Goal: Task Accomplishment & Management: Complete application form

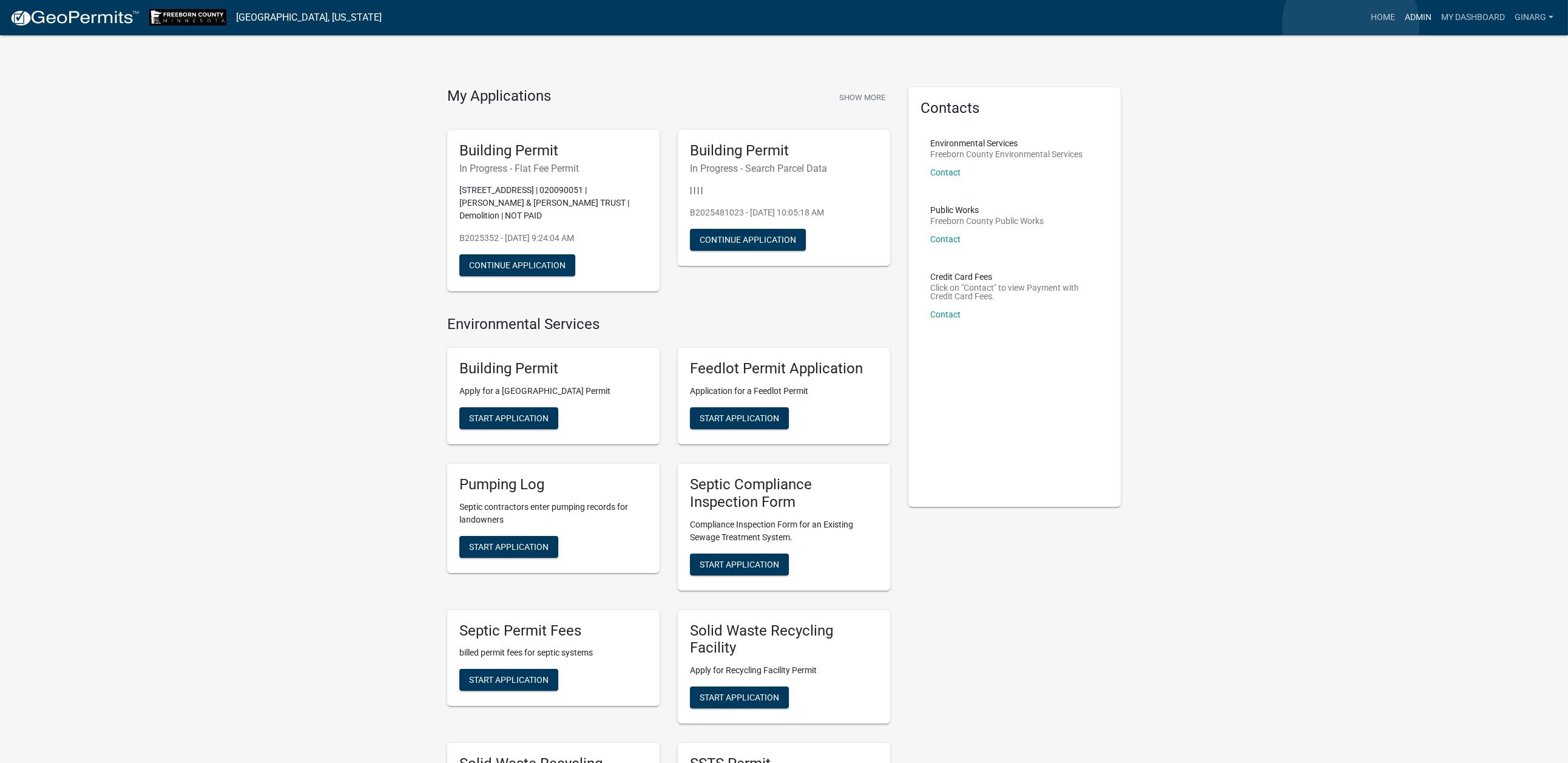
click at [1400, 24] on link "Admin" at bounding box center [1418, 17] width 37 height 23
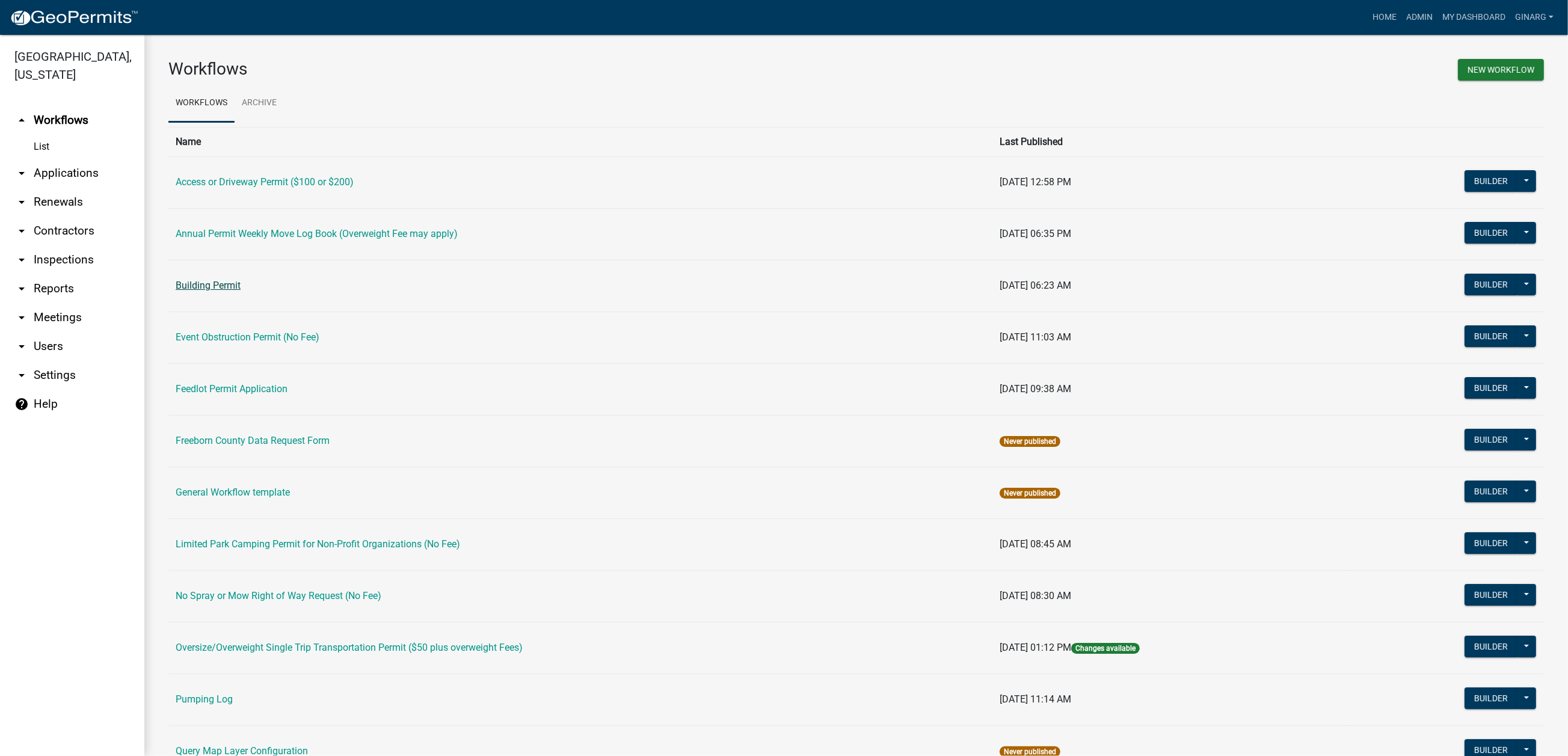
click at [213, 291] on link "Building Permit" at bounding box center [208, 285] width 65 height 11
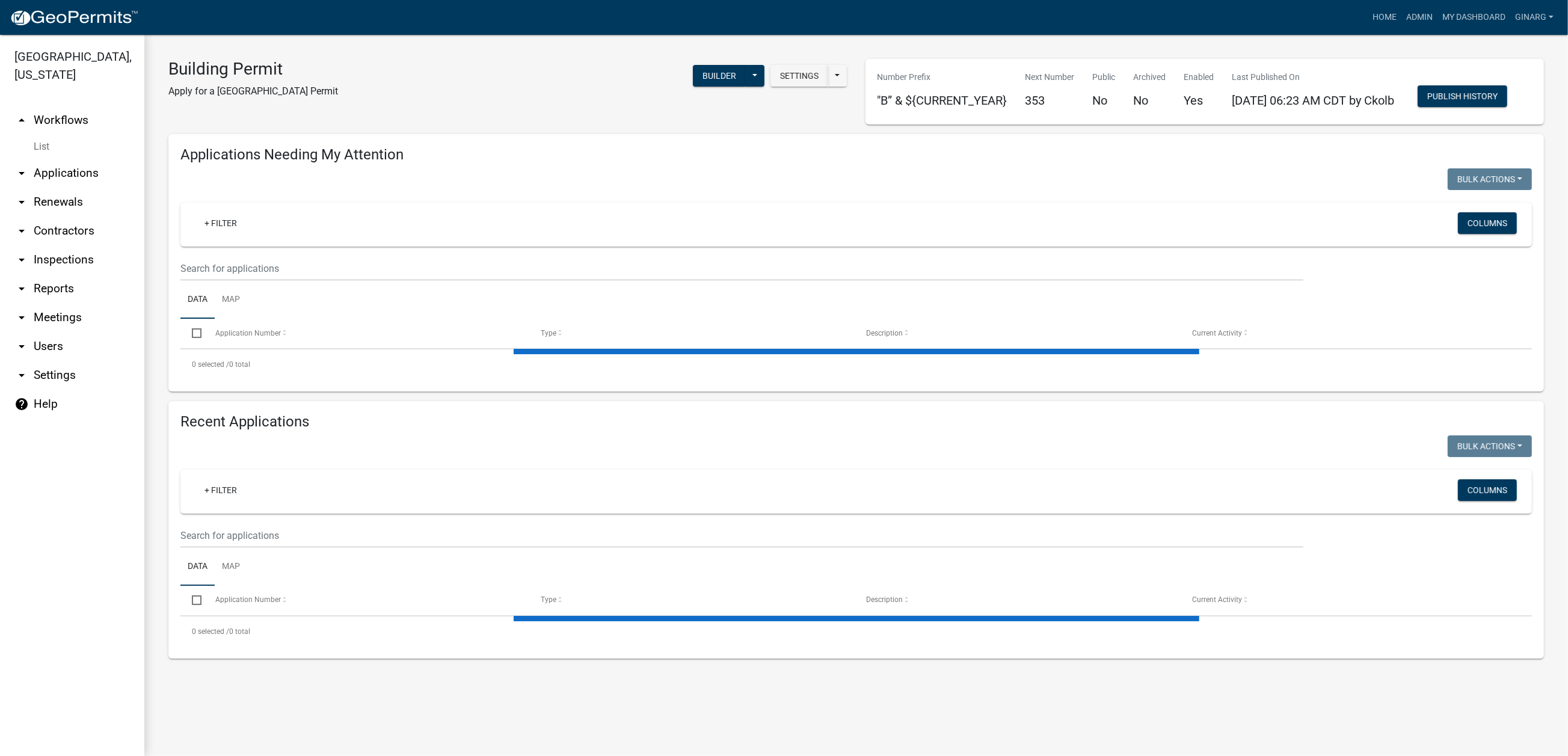
select select "3: 100"
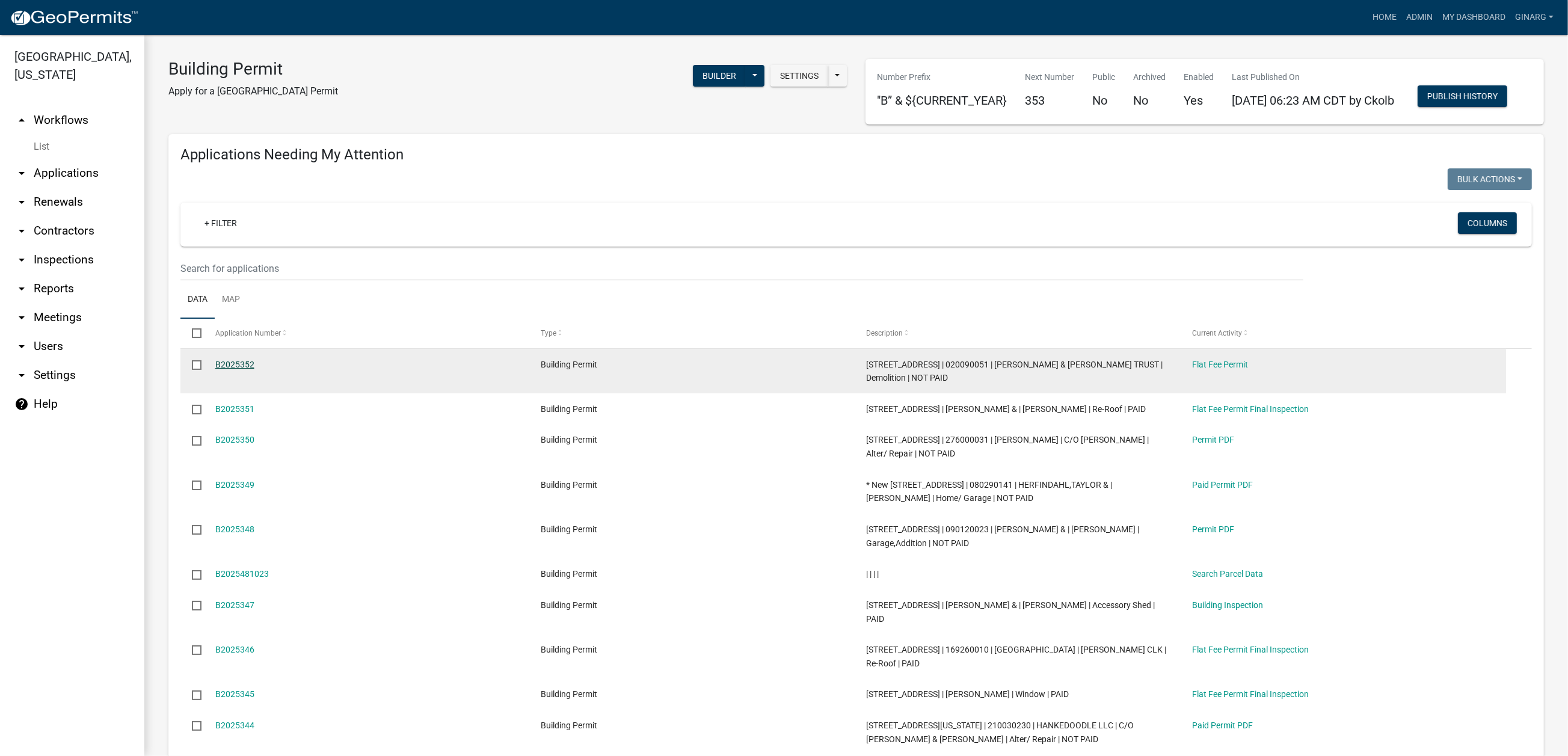
click at [255, 369] on link "B2025352" at bounding box center [235, 365] width 39 height 10
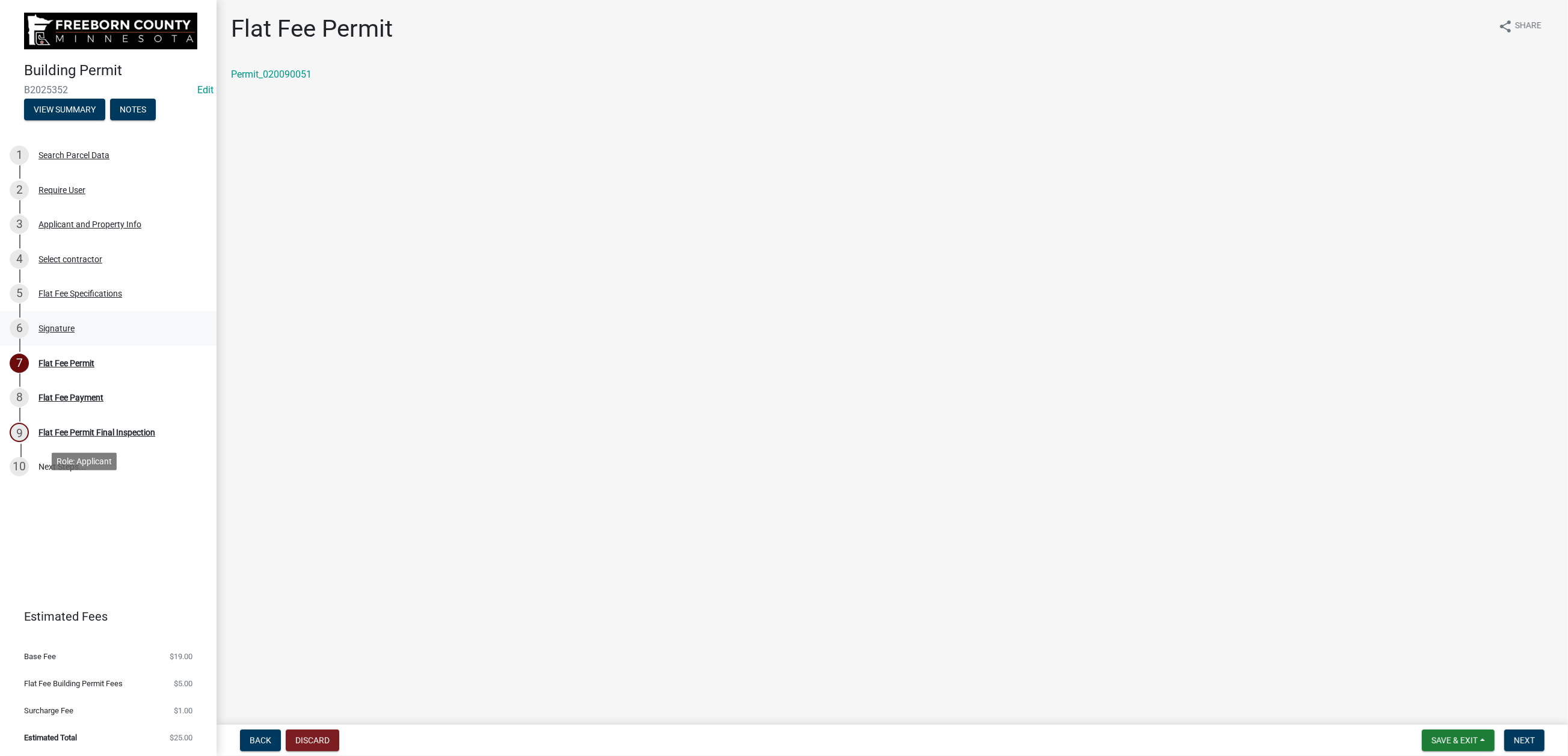
click at [75, 333] on div "Signature" at bounding box center [56, 328] width 36 height 9
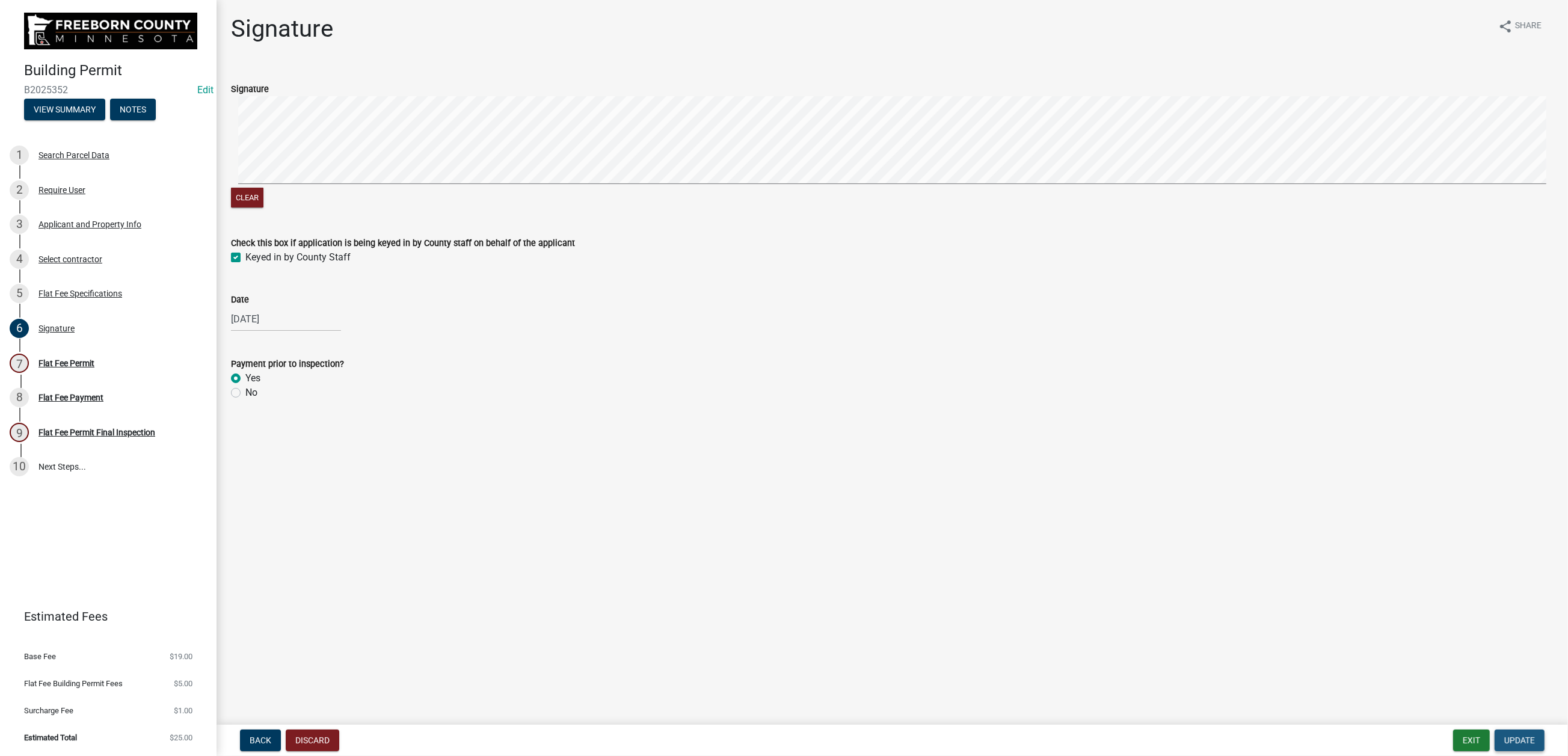
click at [1505, 736] on span "Update" at bounding box center [1520, 741] width 31 height 10
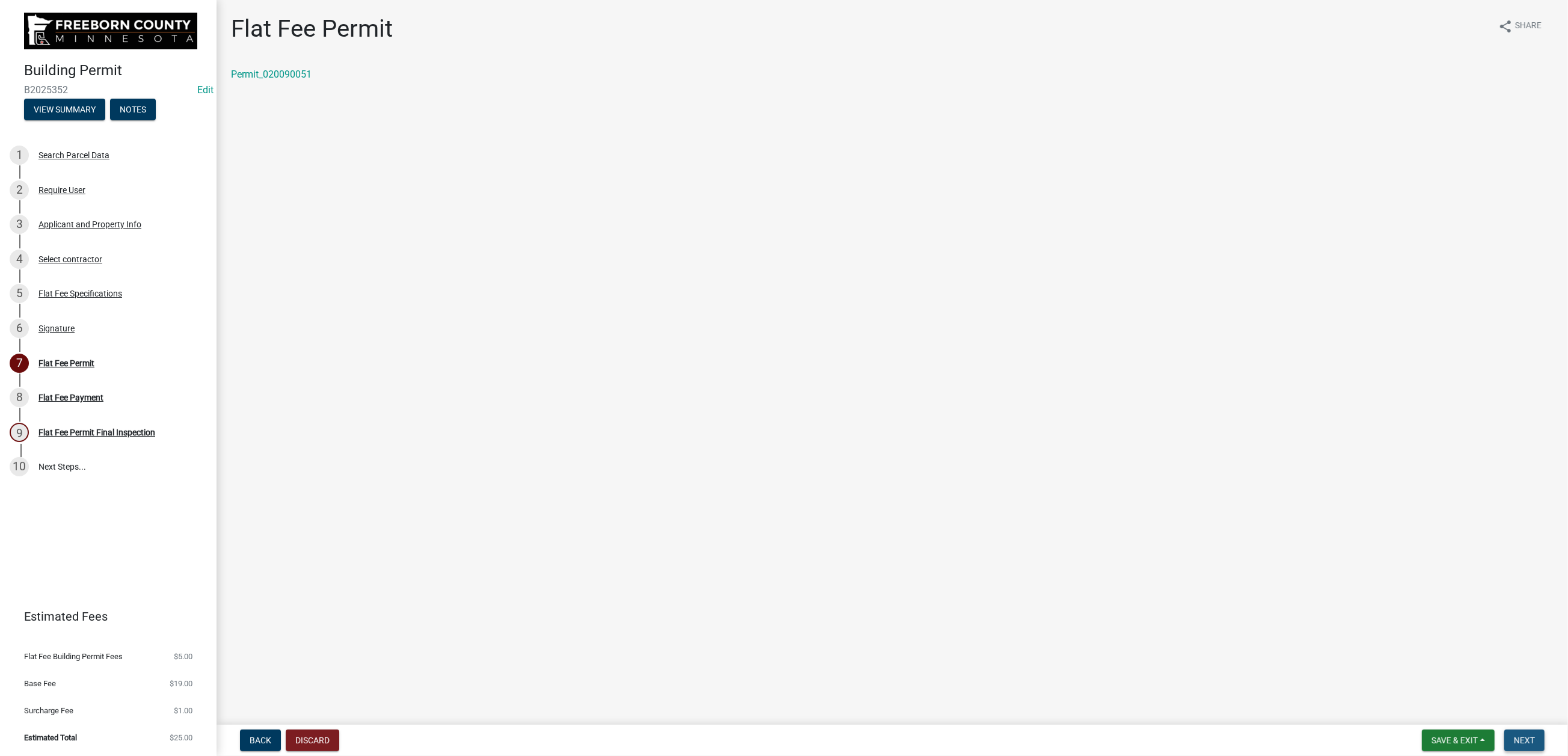
click at [1514, 736] on span "Next" at bounding box center [1525, 741] width 21 height 10
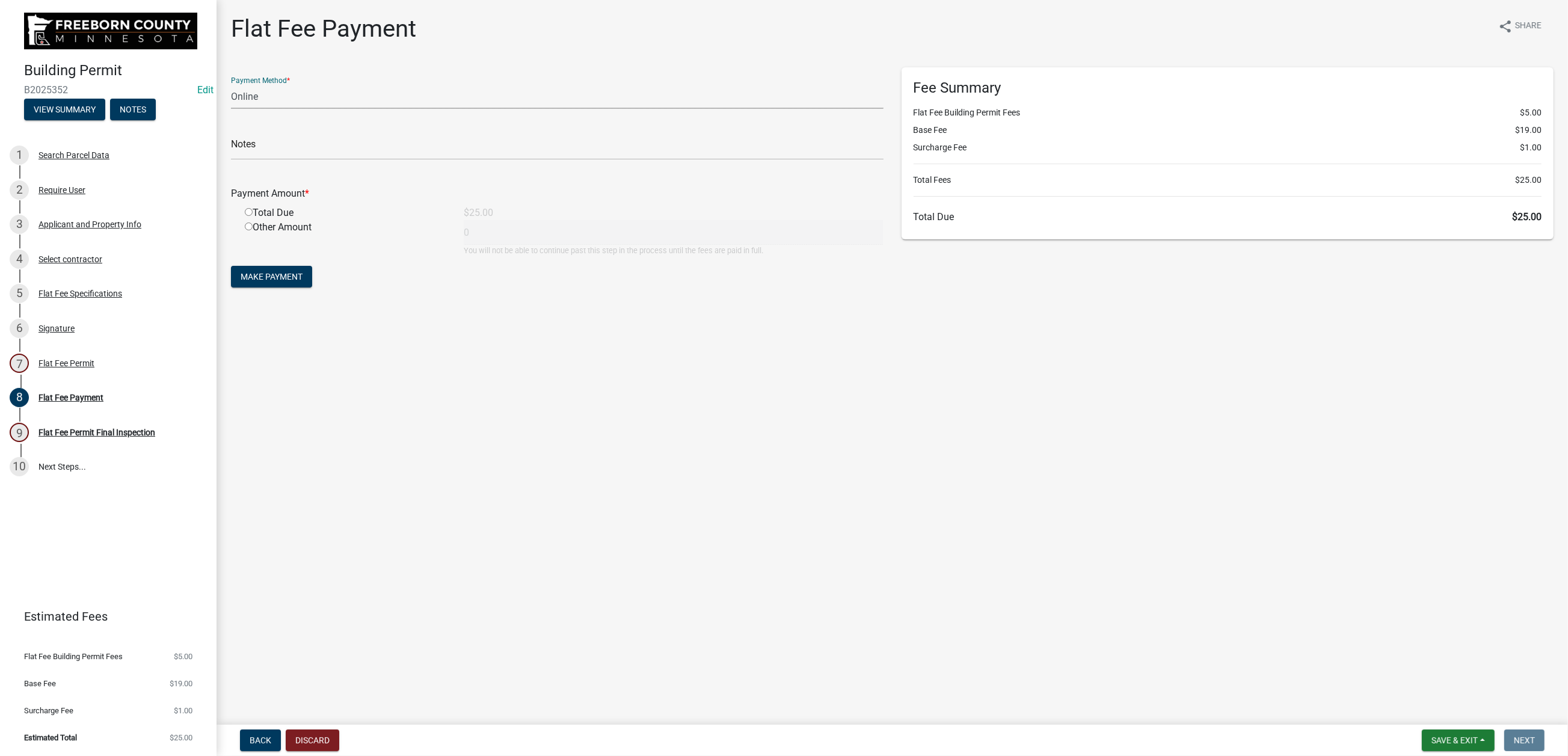
click at [347, 109] on select "Credit Card POS Check Cash Online" at bounding box center [557, 97] width 653 height 25
select select "1: 0"
click at [237, 109] on select "Credit Card POS Check Cash Online" at bounding box center [557, 97] width 653 height 25
click at [282, 160] on input "text" at bounding box center [557, 147] width 653 height 25
type input "9205"
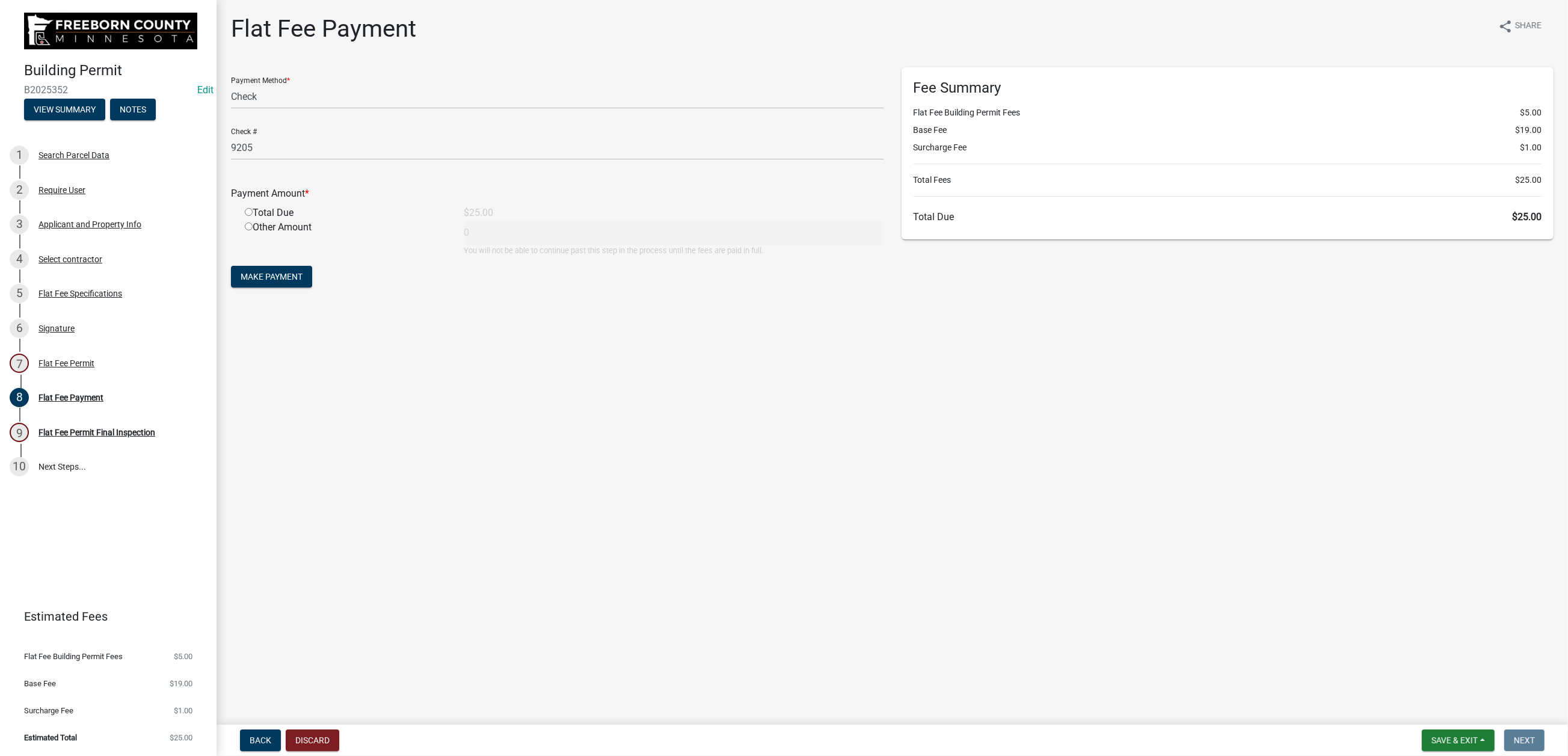
click at [253, 216] on input "radio" at bounding box center [249, 211] width 8 height 8
radio input "true"
type input "25"
click at [302, 281] on span "Make Payment" at bounding box center [271, 277] width 62 height 10
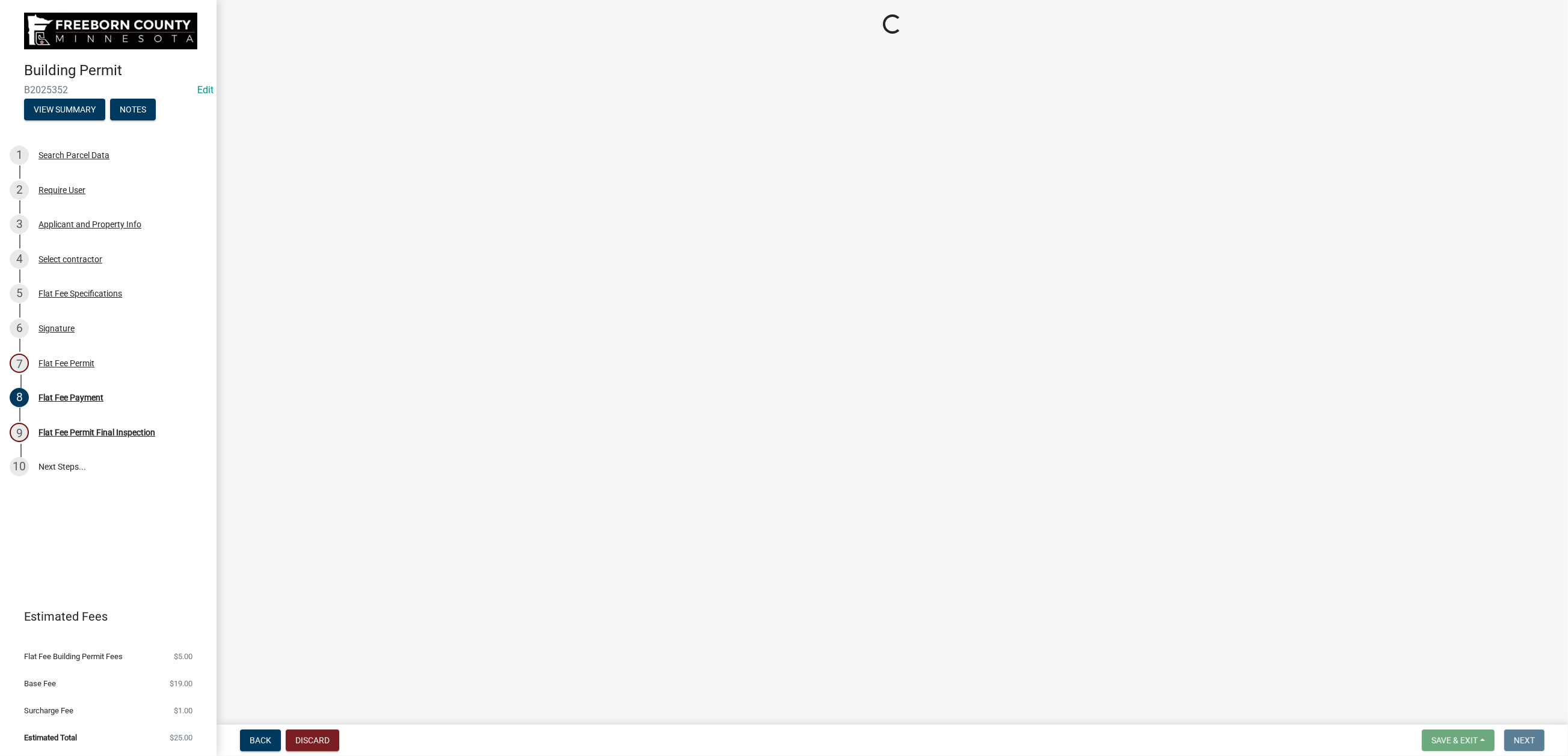
select select "3613e5d6-c0da-40a7-83d4-d5638b2e6124"
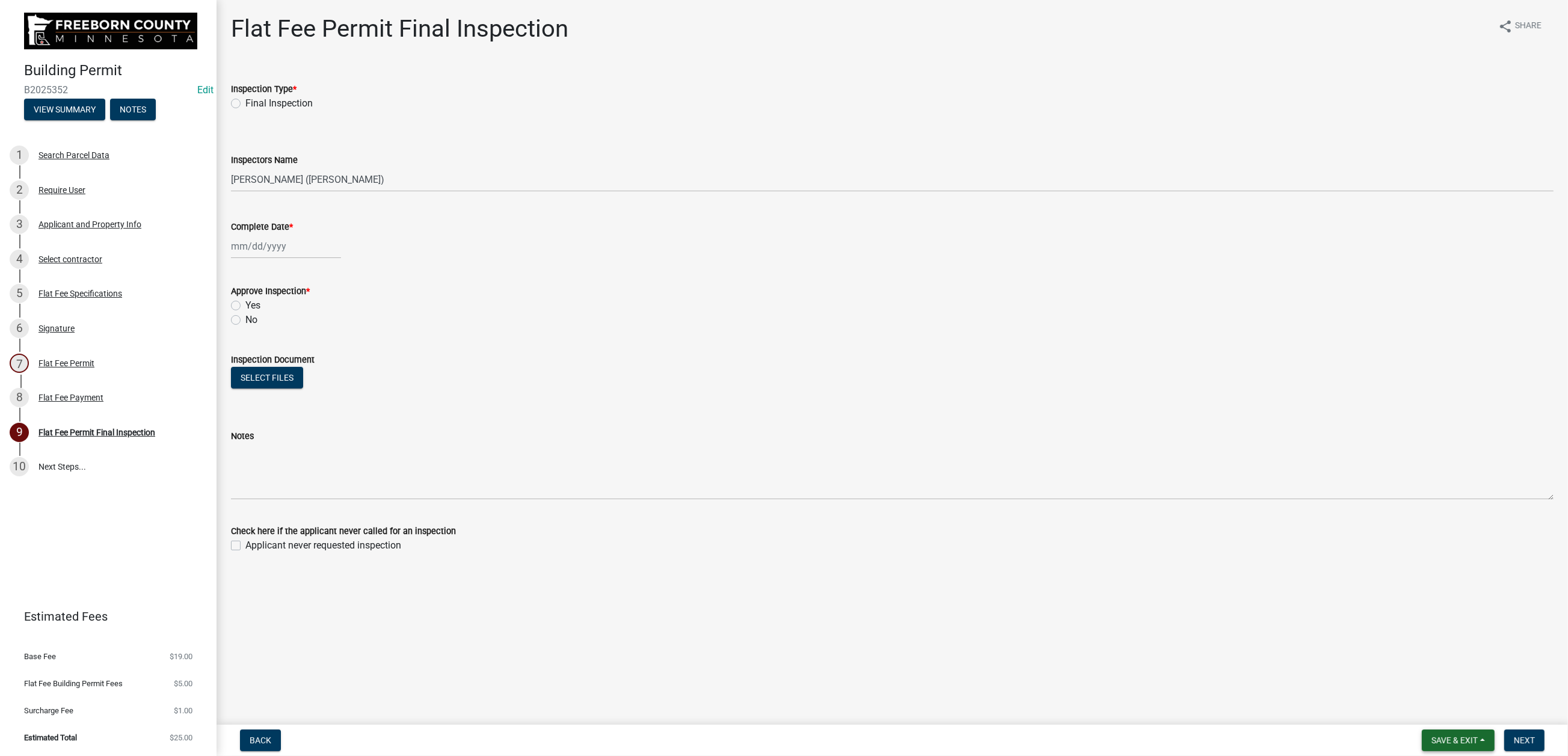
click at [1432, 736] on span "Save & Exit" at bounding box center [1455, 741] width 46 height 10
click at [1399, 684] on button "Save & Exit" at bounding box center [1446, 699] width 97 height 29
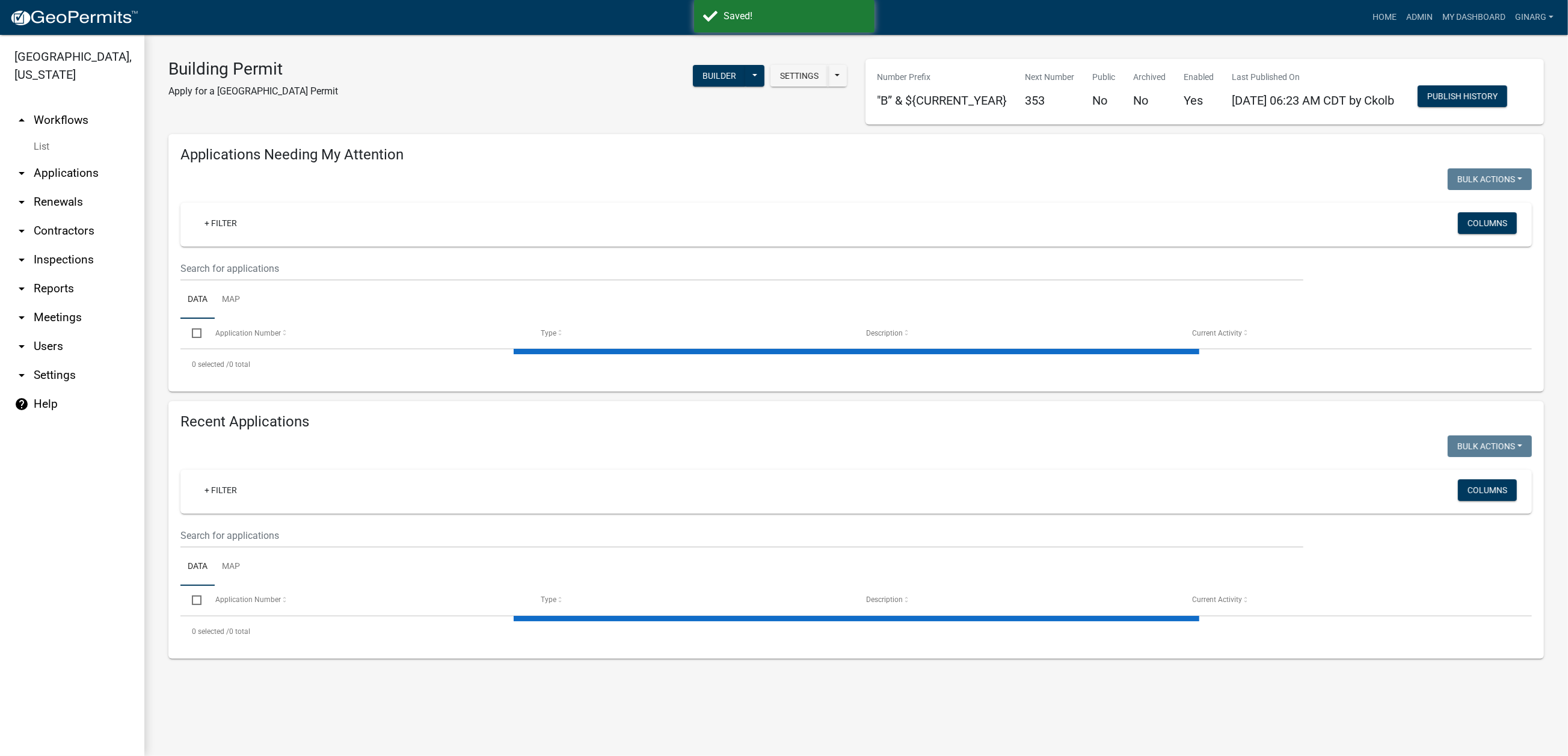
select select "3: 100"
